Goal: Task Accomplishment & Management: Use online tool/utility

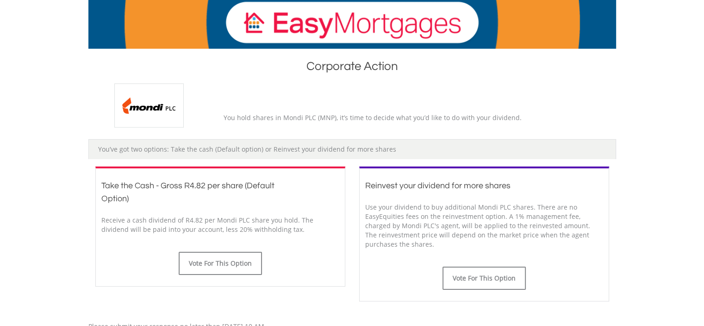
scroll to position [185, 0]
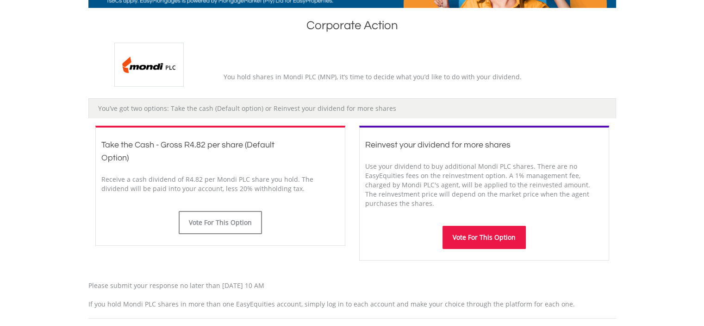
click at [472, 235] on button "Vote For This Option" at bounding box center [484, 237] width 83 height 23
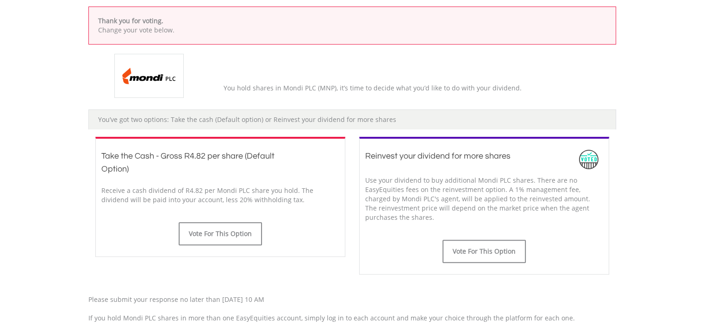
scroll to position [324, 0]
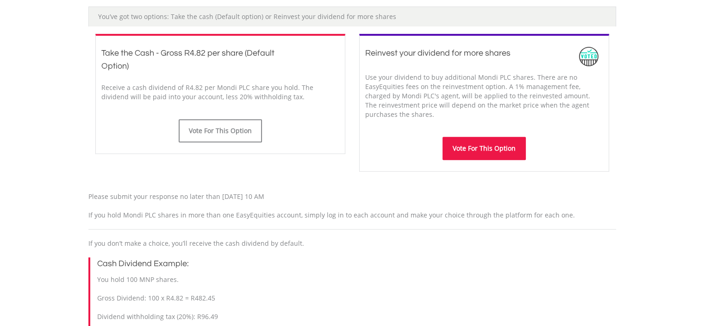
click at [486, 146] on button "Vote For This Option" at bounding box center [484, 148] width 83 height 23
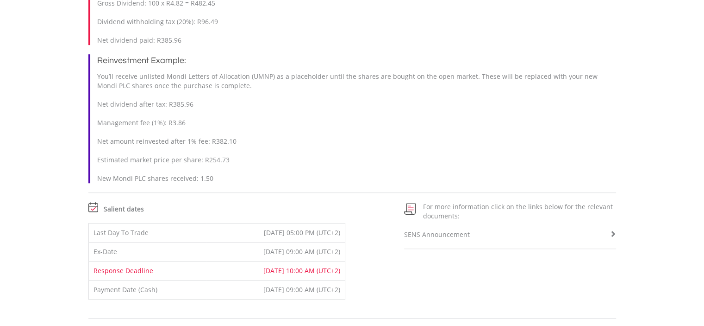
scroll to position [611, 0]
